Goal: Task Accomplishment & Management: Use online tool/utility

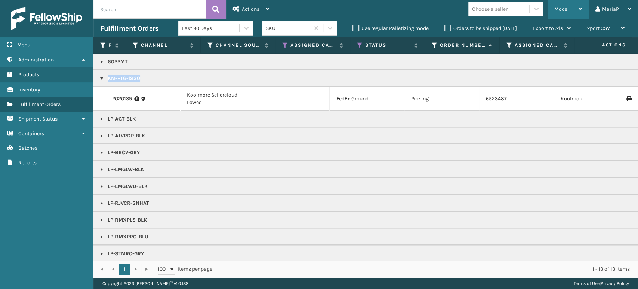
scroll to position [0, 0]
click at [559, 8] on span "Mode" at bounding box center [560, 9] width 13 height 6
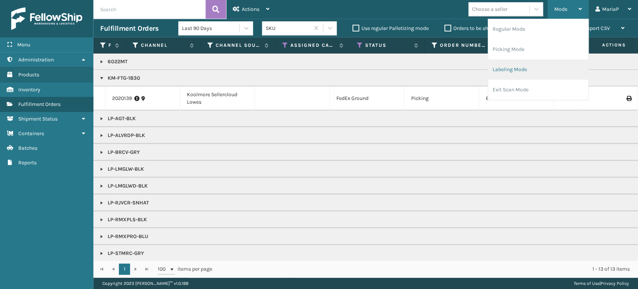
click at [504, 67] on li "Labeling Mode" at bounding box center [538, 69] width 100 height 20
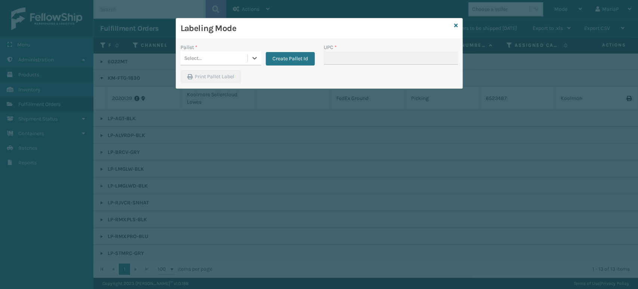
click at [226, 58] on div "Select..." at bounding box center [214, 58] width 67 height 12
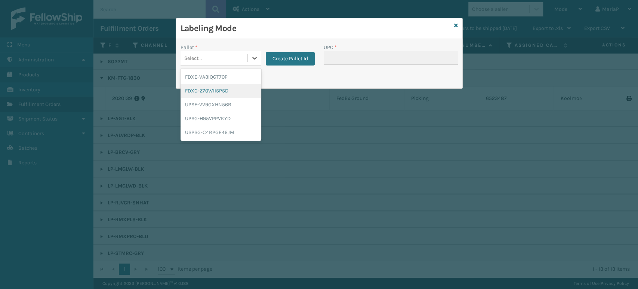
click at [213, 89] on div "FDXG-Z70WII5P5D" at bounding box center [221, 91] width 81 height 14
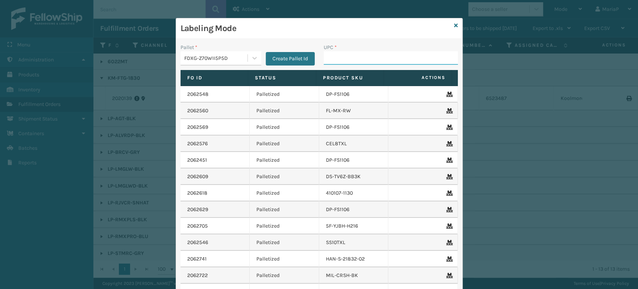
click at [342, 62] on input "UPC *" at bounding box center [391, 57] width 134 height 13
type input "RBJ-S-20744-40"
type input "8500645"
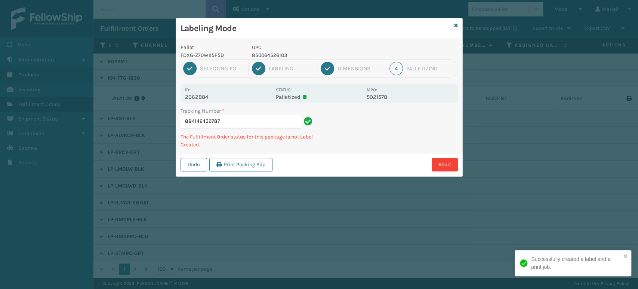
click at [256, 50] on p "UPC" at bounding box center [307, 47] width 110 height 8
click at [263, 52] on p "850064526103" at bounding box center [307, 55] width 110 height 8
click at [262, 52] on p "850064526103" at bounding box center [307, 55] width 110 height 8
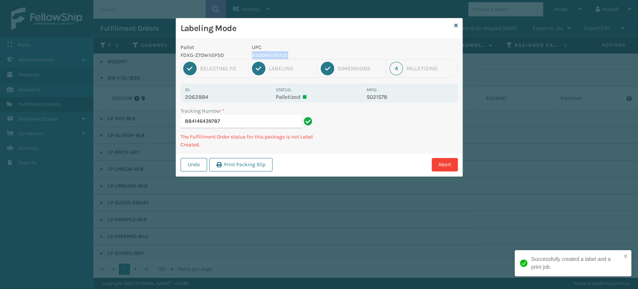
copy p "850064526103"
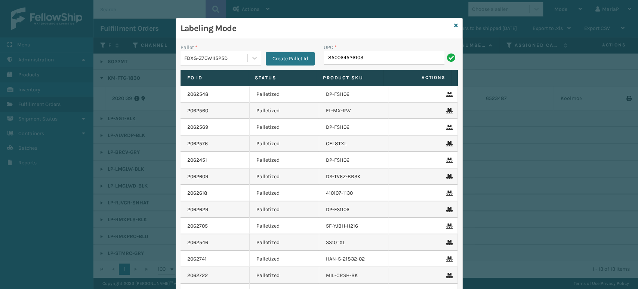
type input "850064526103"
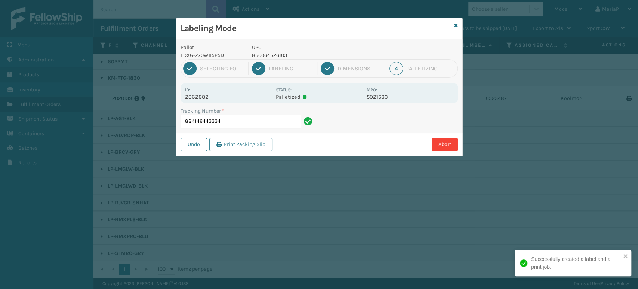
click at [270, 58] on p "850064526103" at bounding box center [307, 55] width 110 height 8
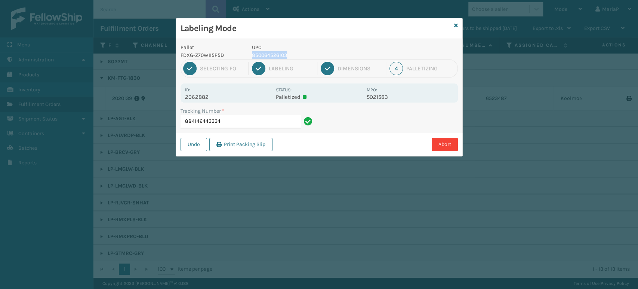
click at [270, 57] on p "850064526103" at bounding box center [307, 55] width 110 height 8
copy p "850064526103"
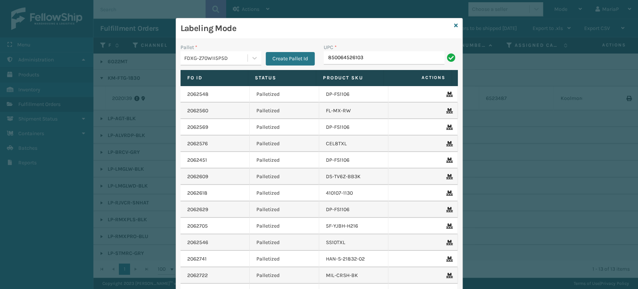
type input "850064526103"
click at [374, 48] on div "UPC *" at bounding box center [391, 47] width 134 height 8
click at [371, 56] on input "850064526103" at bounding box center [384, 57] width 121 height 13
type input "850064526103"
type input "85810007906"
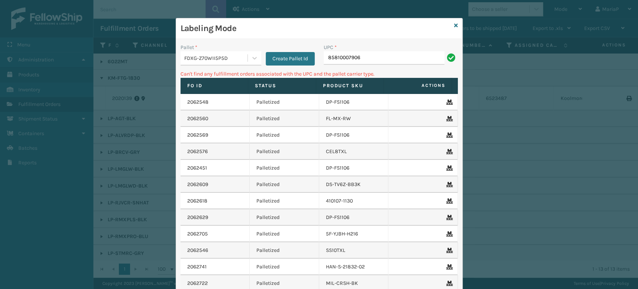
click at [343, 59] on input "85810007906" at bounding box center [384, 57] width 121 height 13
type input "858100007906"
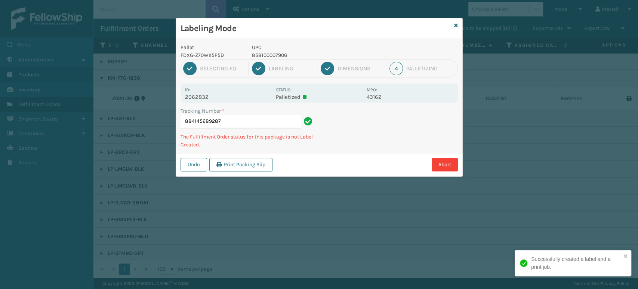
click at [263, 55] on p "858100007906" at bounding box center [307, 55] width 110 height 8
copy p "858100007906"
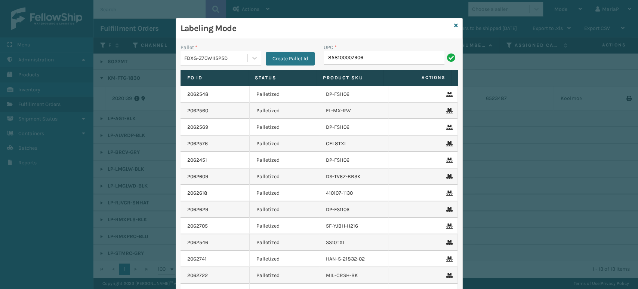
type input "858100007906"
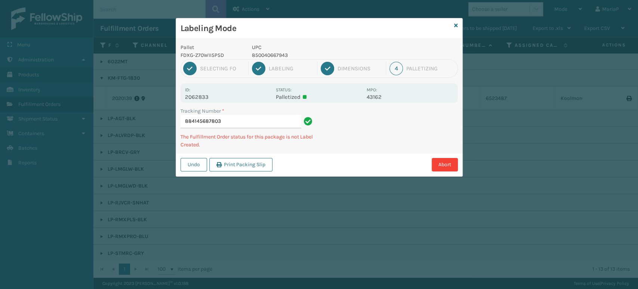
type input "8841456878038"
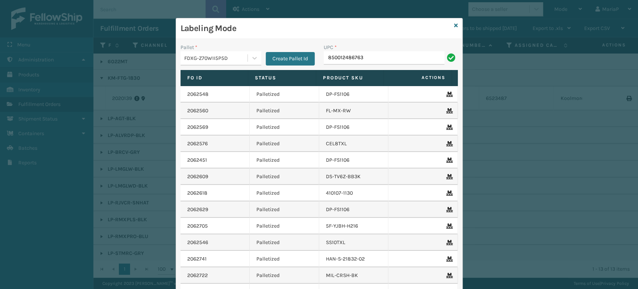
type input "850012486763"
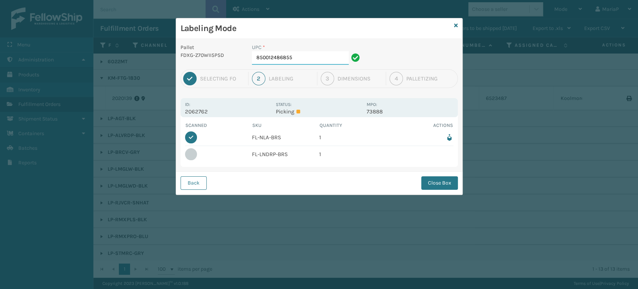
click at [307, 60] on input "850012486855" at bounding box center [300, 57] width 97 height 13
click at [460, 186] on div "Back Close Box" at bounding box center [319, 182] width 286 height 23
click at [440, 179] on button "Close Box" at bounding box center [439, 182] width 37 height 13
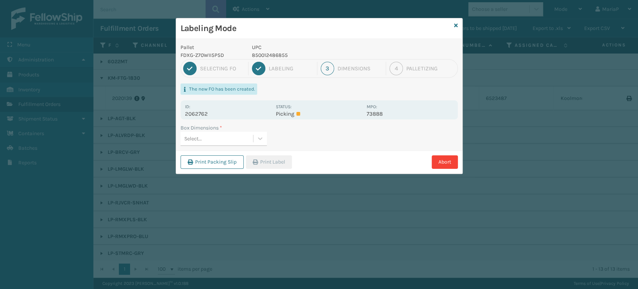
click at [239, 137] on div "Select..." at bounding box center [217, 138] width 73 height 12
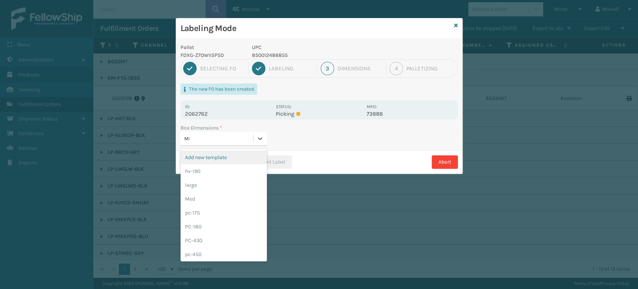
type input "MED"
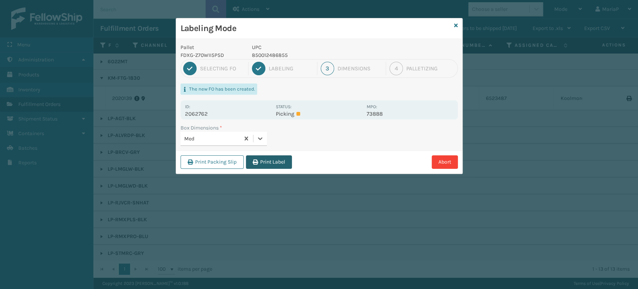
click at [272, 155] on button "Print Label" at bounding box center [269, 161] width 46 height 13
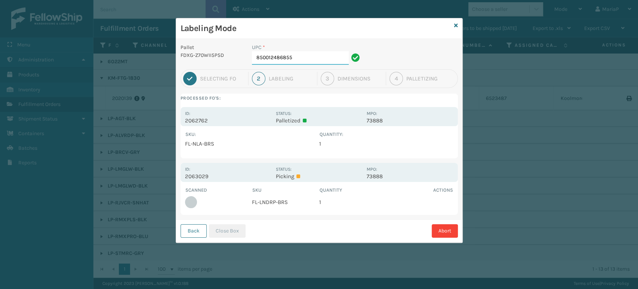
click at [295, 56] on input "850012486855" at bounding box center [300, 57] width 97 height 13
type input "850012486589"
click at [225, 234] on button "Close Box" at bounding box center [227, 230] width 37 height 13
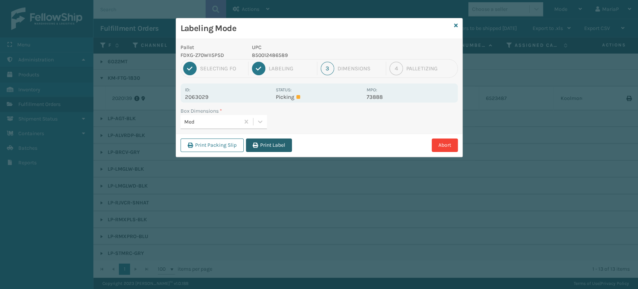
click at [265, 145] on button "Print Label" at bounding box center [269, 144] width 46 height 13
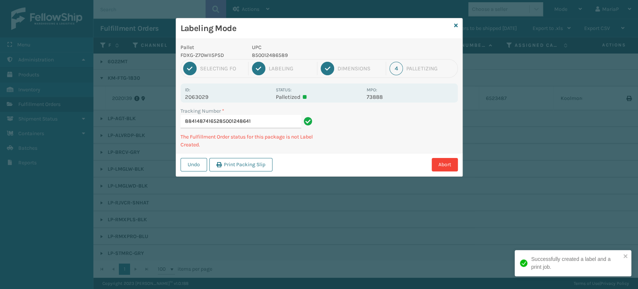
type input "884148741652850012486411"
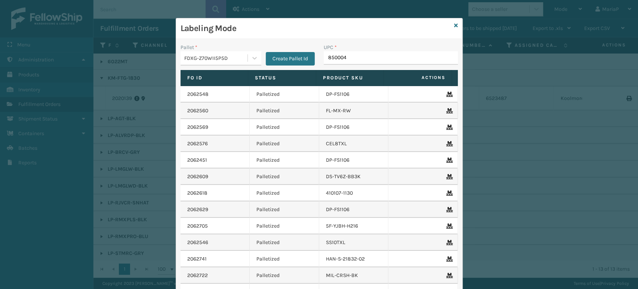
type input "8500044"
type input "8539130082"
type input "10080313062206"
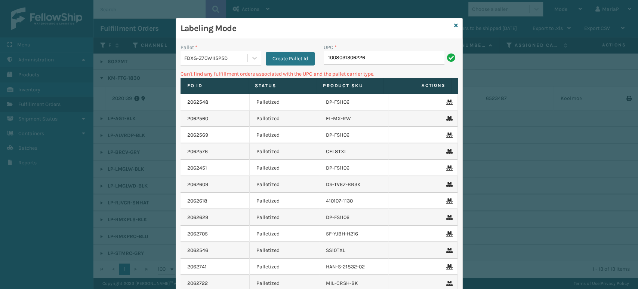
type input "1008031306226"
click at [369, 65] on div "UPC * 1008031306226" at bounding box center [390, 56] width 143 height 27
click at [368, 61] on input "1008031306226" at bounding box center [384, 57] width 121 height 13
click at [345, 58] on input "602" at bounding box center [384, 57] width 121 height 13
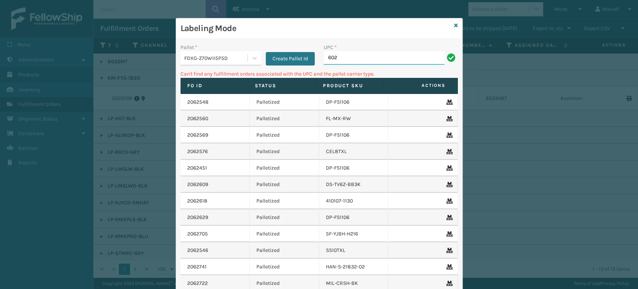
click at [345, 58] on input "602" at bounding box center [384, 57] width 121 height 13
type input "1008031306226"
click at [233, 57] on div "FDXG-Z70WII5P5D" at bounding box center [216, 58] width 64 height 8
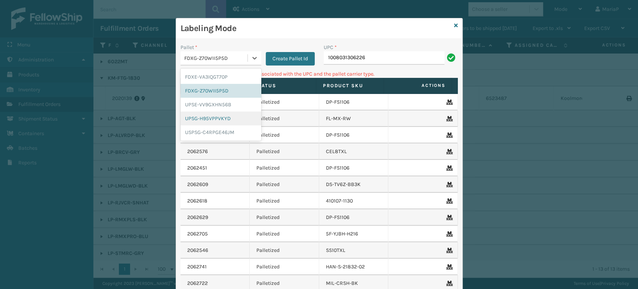
click at [225, 118] on div "UPSG-H95VPPVKYD" at bounding box center [221, 118] width 81 height 14
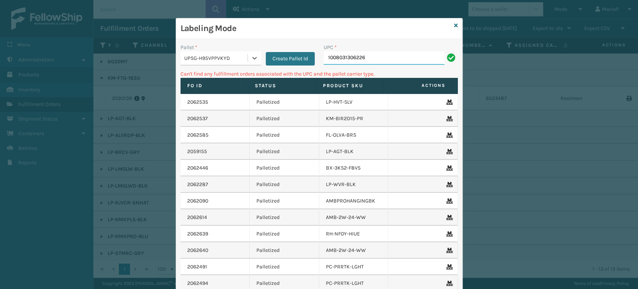
click at [394, 54] on input "1008031306226" at bounding box center [384, 57] width 121 height 13
type input "1"
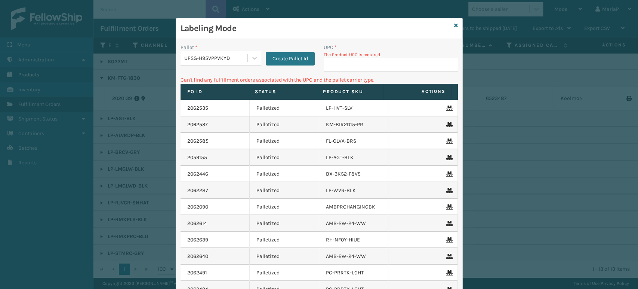
click at [236, 57] on div "UPSG-H95VPPVKYD" at bounding box center [216, 58] width 64 height 8
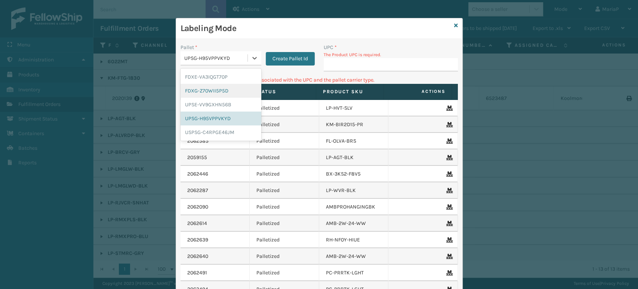
click at [230, 89] on div "FDXG-Z70WII5P5D" at bounding box center [221, 91] width 81 height 14
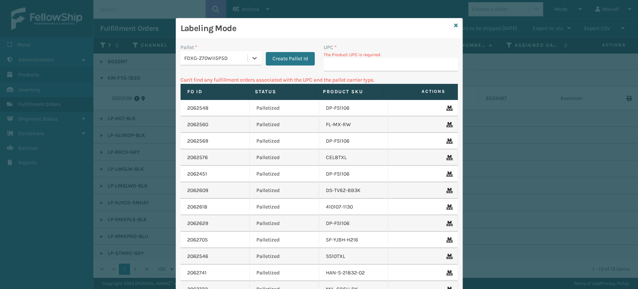
click at [388, 52] on p "The Product UPC is required." at bounding box center [391, 54] width 134 height 7
click at [388, 59] on input "UPC *" at bounding box center [391, 64] width 134 height 13
type input "8500406"
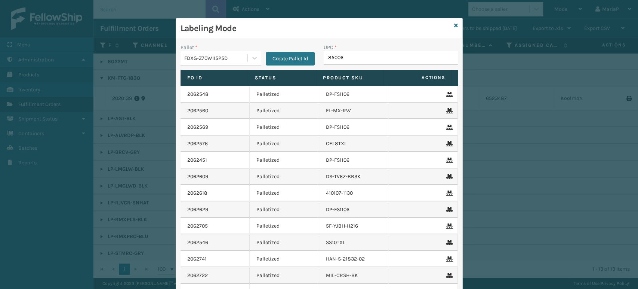
type input "850068"
type input "8539130"
click at [454, 25] on icon at bounding box center [456, 25] width 4 height 5
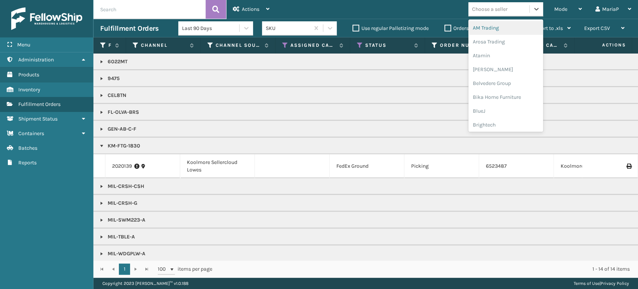
click at [494, 5] on div "Choose a seller" at bounding box center [490, 9] width 36 height 8
type input "EM"
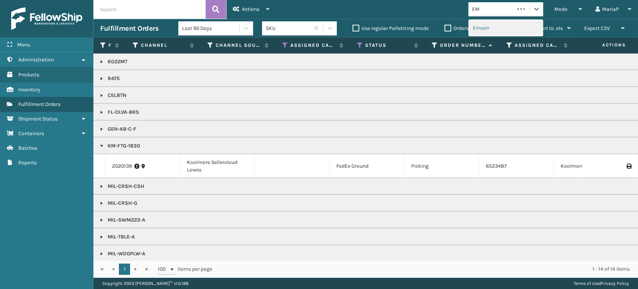
click at [495, 26] on div "Emson" at bounding box center [505, 28] width 75 height 14
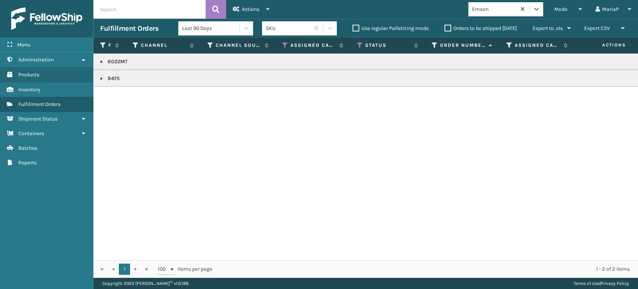
click at [99, 59] on link at bounding box center [102, 62] width 6 height 6
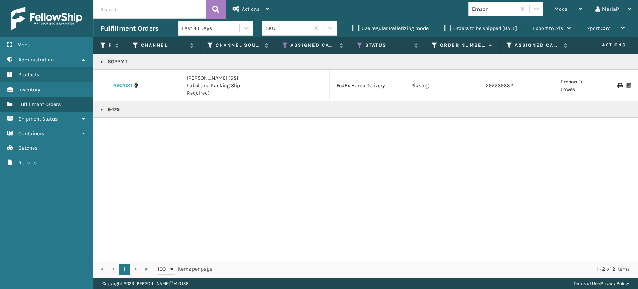
click at [121, 86] on link "2062081" at bounding box center [122, 85] width 20 height 7
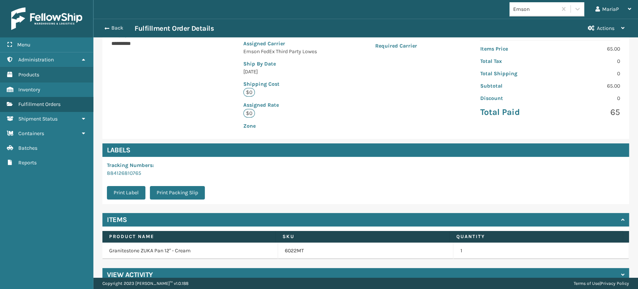
scroll to position [153, 0]
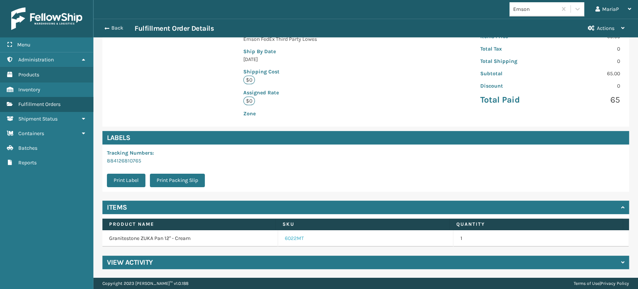
click at [289, 238] on link "6022MT" at bounding box center [294, 237] width 19 height 7
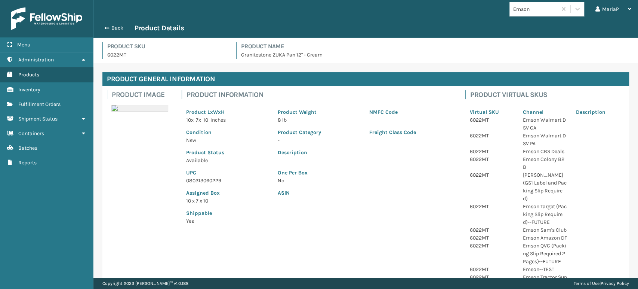
click at [202, 180] on p "080313060229" at bounding box center [227, 180] width 83 height 8
click at [203, 180] on p "080313060229" at bounding box center [227, 180] width 83 height 8
copy p "080313060229"
click at [106, 25] on span "button" at bounding box center [106, 27] width 4 height 5
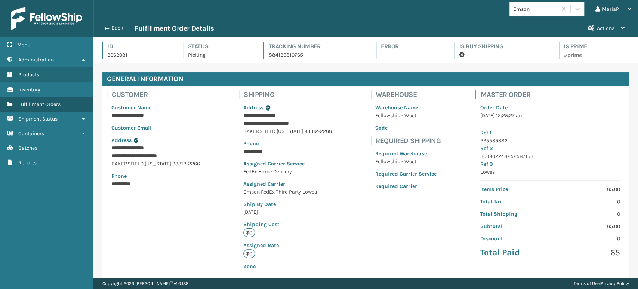
scroll to position [18, 544]
click at [113, 27] on button "Back" at bounding box center [117, 28] width 34 height 7
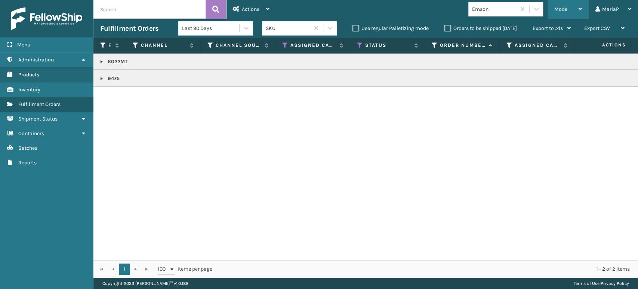
click at [567, 13] on div "Mode" at bounding box center [568, 9] width 28 height 19
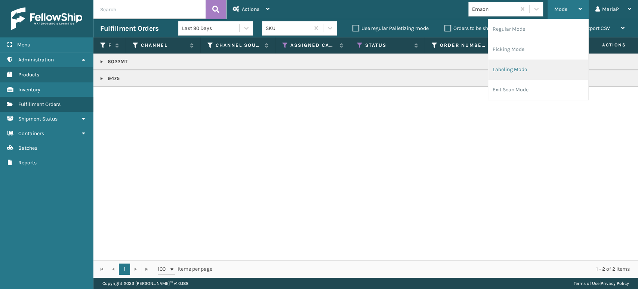
click at [511, 65] on li "Labeling Mode" at bounding box center [538, 69] width 100 height 20
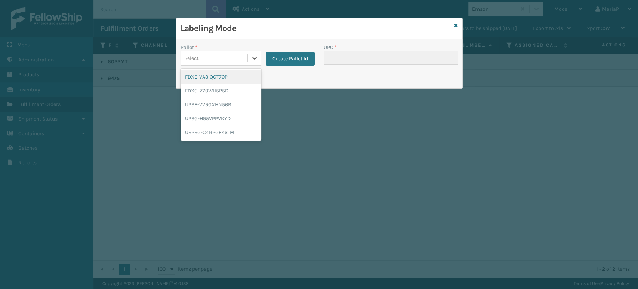
click at [213, 58] on div "Select..." at bounding box center [214, 58] width 67 height 12
click at [193, 90] on div "FDXG-Z70WII5P5D" at bounding box center [221, 91] width 81 height 14
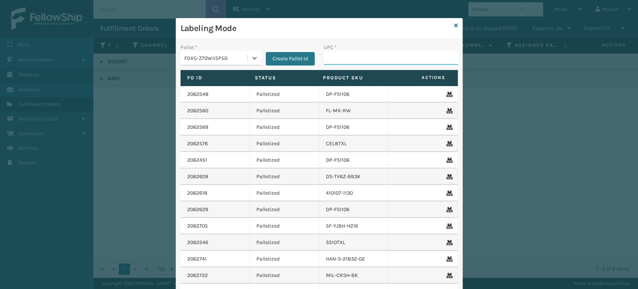
click at [347, 62] on input "UPC *" at bounding box center [391, 57] width 134 height 13
paste input "080313060229"
type input "080313060229"
click at [454, 25] on icon at bounding box center [456, 25] width 4 height 5
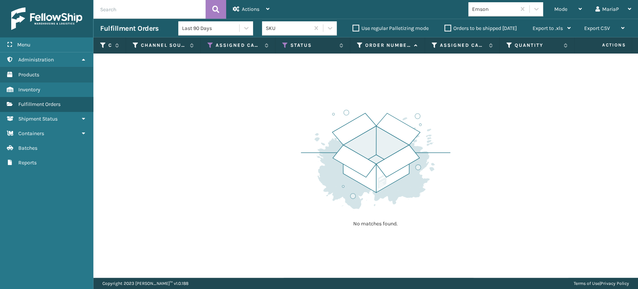
click at [178, 16] on input "text" at bounding box center [149, 9] width 112 height 19
click at [436, 47] on icon at bounding box center [435, 45] width 6 height 7
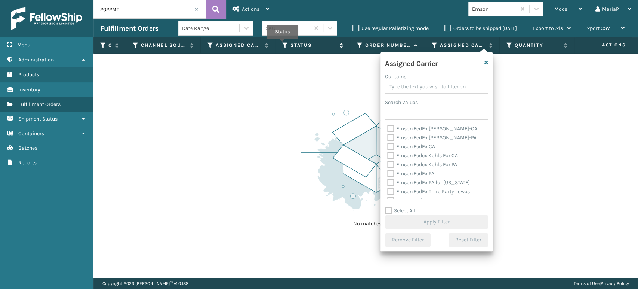
click at [284, 45] on icon at bounding box center [285, 45] width 6 height 7
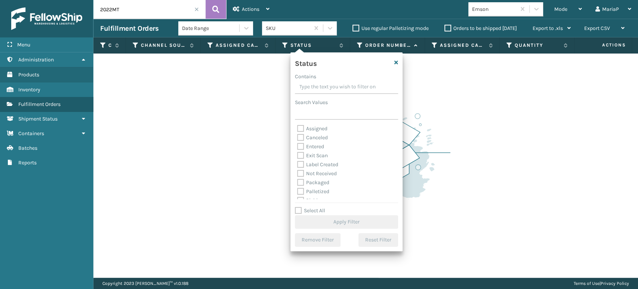
click at [145, 4] on input "2022MT" at bounding box center [149, 9] width 112 height 19
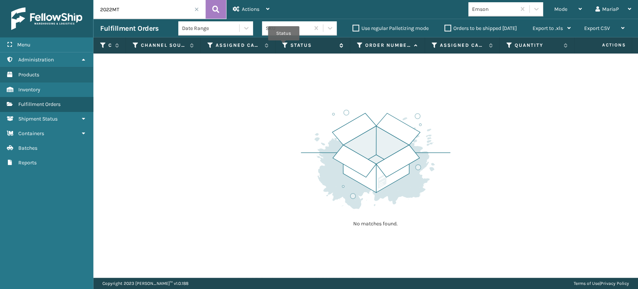
click at [283, 46] on icon at bounding box center [285, 45] width 6 height 7
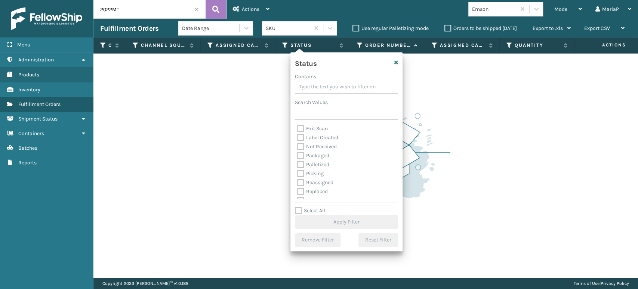
scroll to position [42, 0]
click at [555, 8] on span "Mode" at bounding box center [560, 9] width 13 height 6
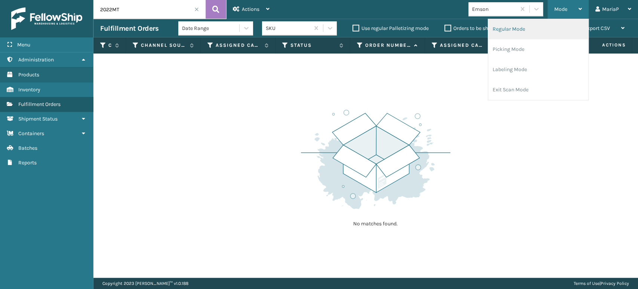
click at [533, 28] on li "Regular Mode" at bounding box center [538, 29] width 100 height 20
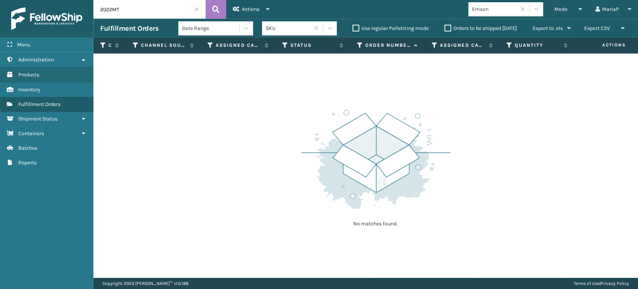
click at [142, 5] on input "2022MT" at bounding box center [149, 9] width 112 height 19
click at [103, 8] on input "2022MT" at bounding box center [149, 9] width 112 height 19
type input "6022MT"
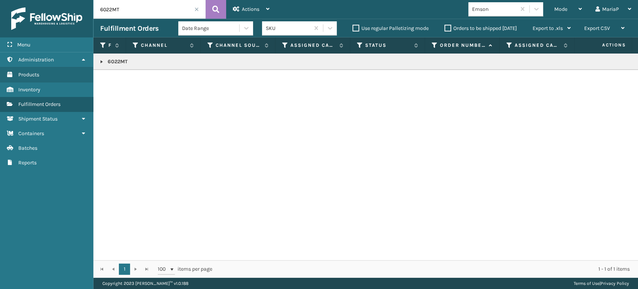
click at [101, 59] on link at bounding box center [102, 62] width 6 height 6
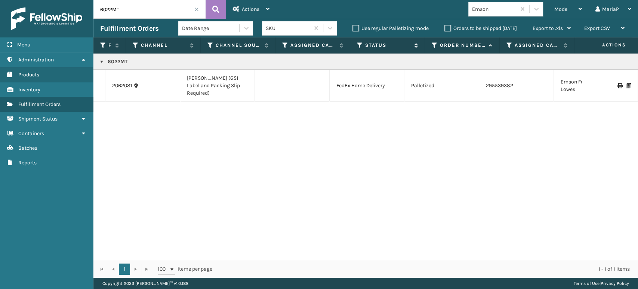
click at [358, 47] on icon at bounding box center [360, 45] width 6 height 7
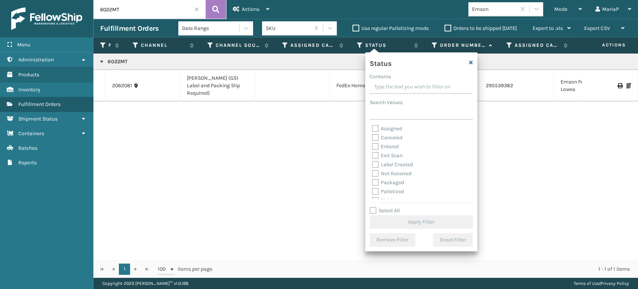
click at [196, 11] on span at bounding box center [196, 9] width 4 height 4
